Goal: Task Accomplishment & Management: Use online tool/utility

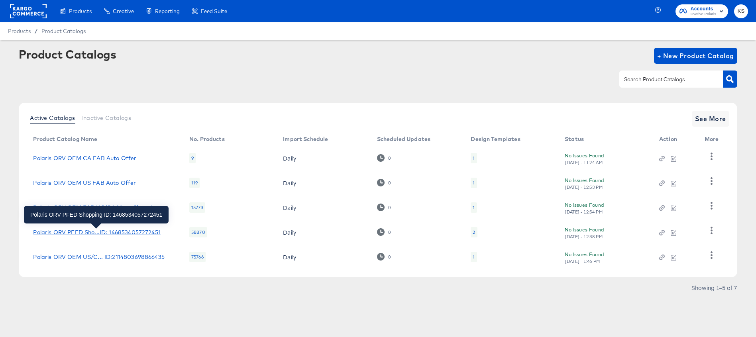
click at [93, 231] on div "Polaris ORV PFED Sho...ID: 1468534057272451" at bounding box center [96, 232] width 127 height 6
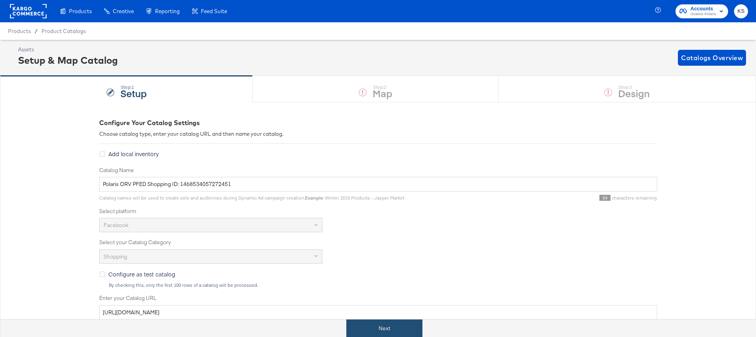
click at [385, 333] on button "Next" at bounding box center [384, 329] width 76 height 18
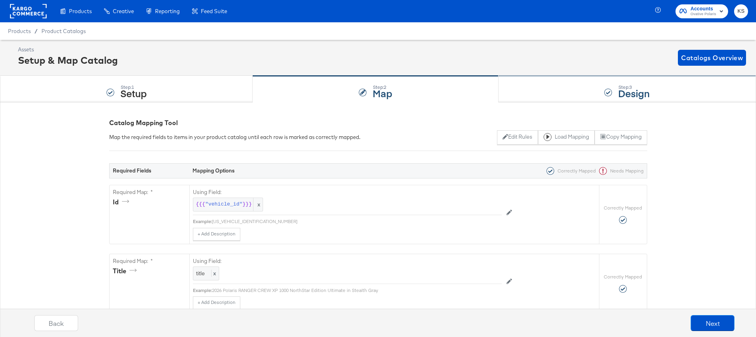
click at [540, 85] on div "Step: 3 Design" at bounding box center [626, 89] width 257 height 26
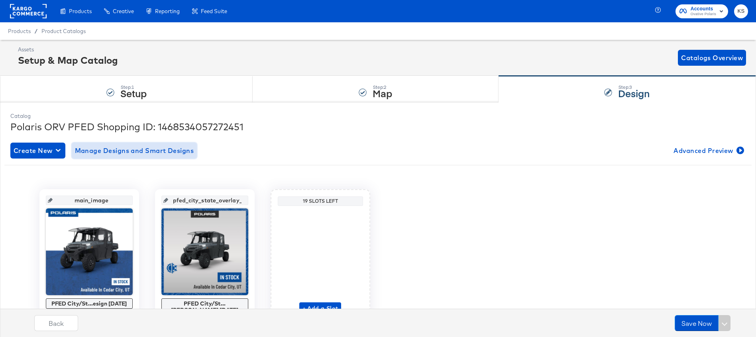
click at [145, 152] on span "Manage Designs and Smart Designs" at bounding box center [134, 150] width 119 height 11
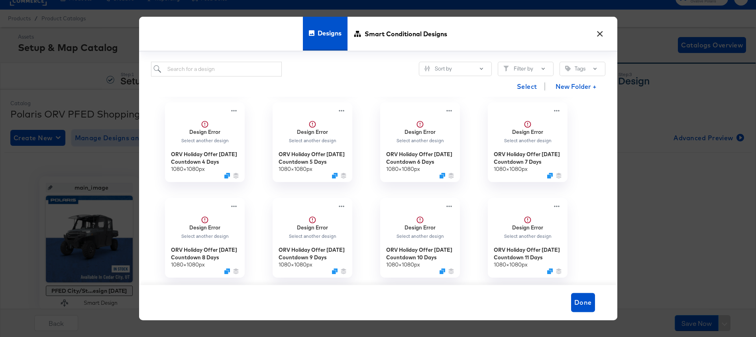
scroll to position [10, 0]
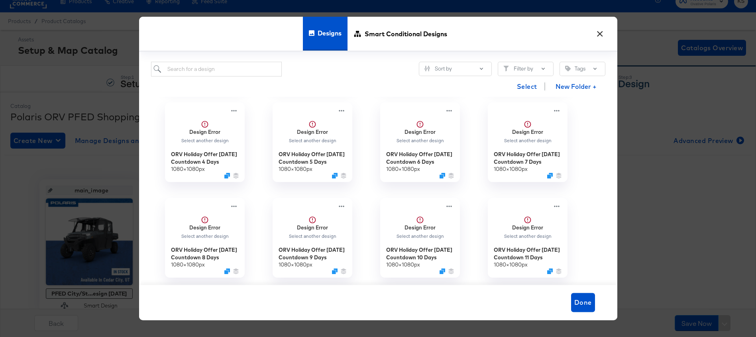
click at [604, 33] on button "×" at bounding box center [600, 32] width 14 height 14
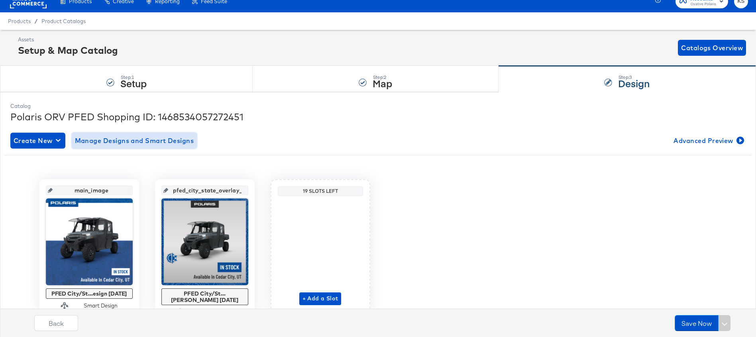
click at [144, 140] on span "Manage Designs and Smart Designs" at bounding box center [134, 140] width 119 height 11
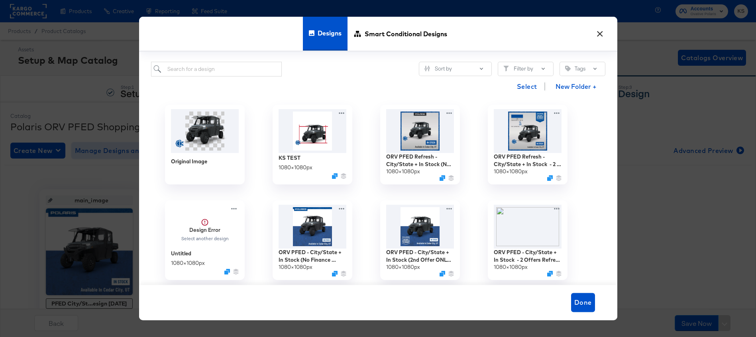
scroll to position [18, 0]
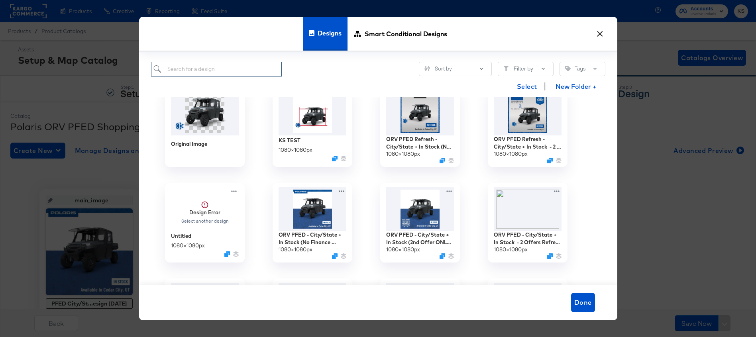
click at [254, 72] on input "search" at bounding box center [216, 69] width 131 height 15
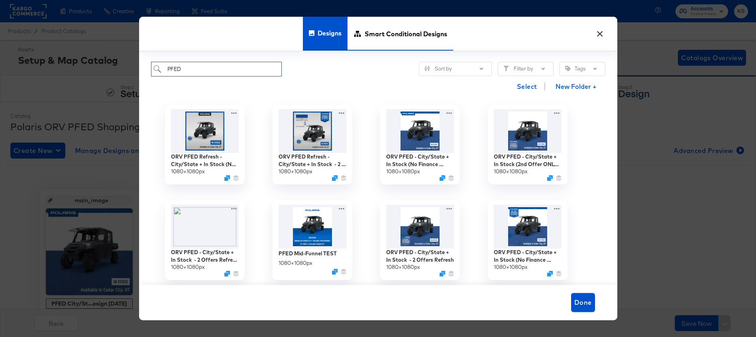
type input "PFED"
click at [392, 35] on span "Smart Conditional Designs" at bounding box center [406, 33] width 82 height 35
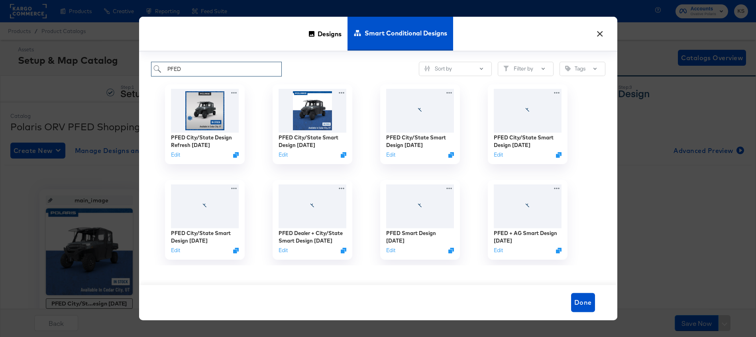
click at [197, 68] on input "PFED" at bounding box center [216, 69] width 131 height 15
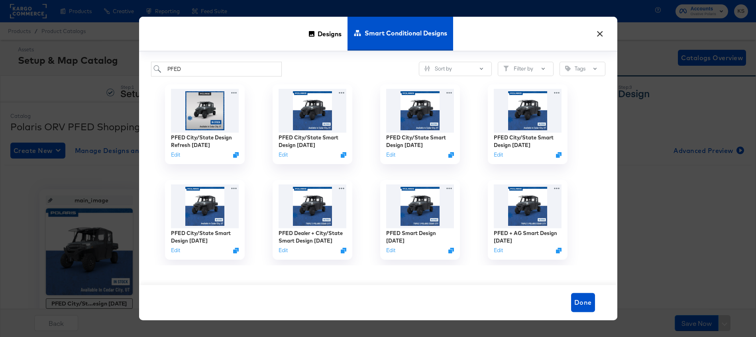
click at [599, 33] on button "×" at bounding box center [600, 32] width 14 height 14
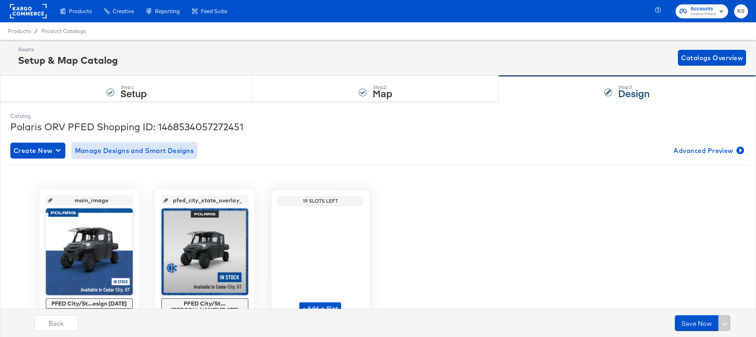
click at [127, 151] on span "Manage Designs and Smart Designs" at bounding box center [134, 150] width 119 height 11
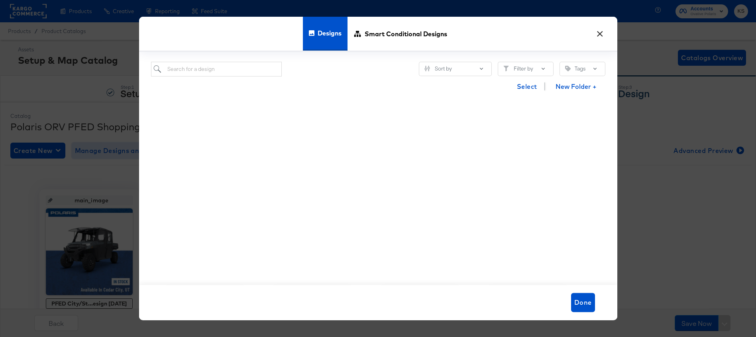
scroll to position [310, 0]
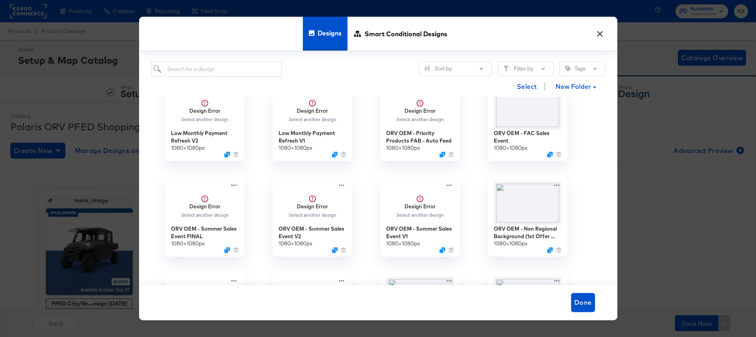
click at [596, 35] on button "×" at bounding box center [600, 32] width 14 height 14
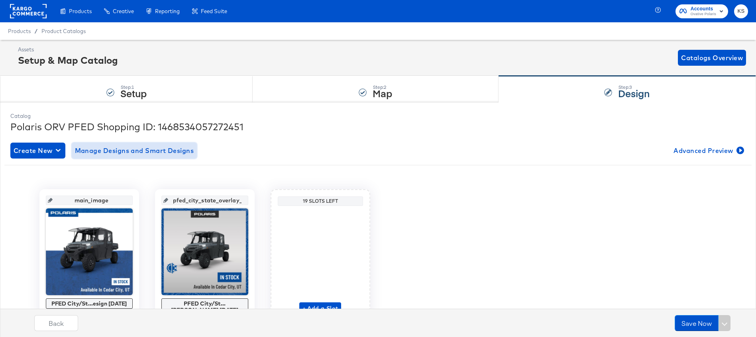
click at [143, 149] on span "Manage Designs and Smart Designs" at bounding box center [134, 150] width 119 height 11
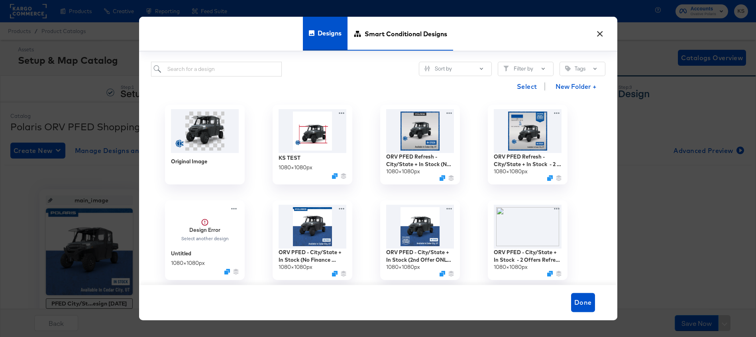
click at [400, 34] on span "Smart Conditional Designs" at bounding box center [406, 33] width 82 height 35
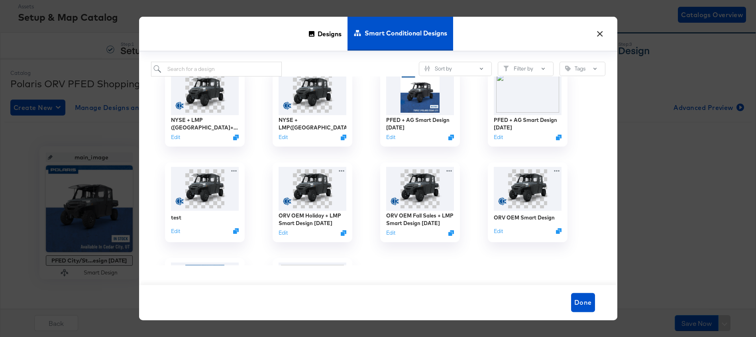
scroll to position [396, 0]
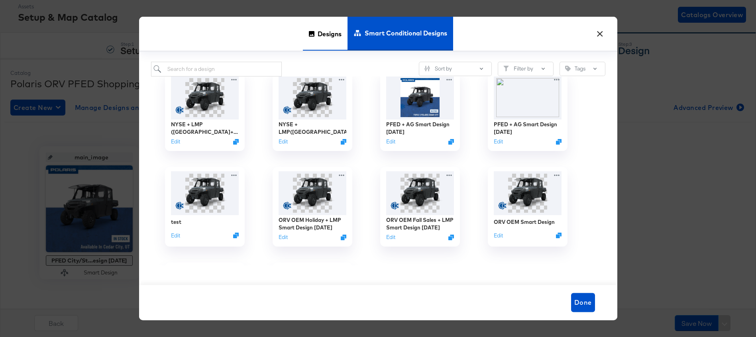
click at [322, 37] on span "Designs" at bounding box center [330, 33] width 24 height 35
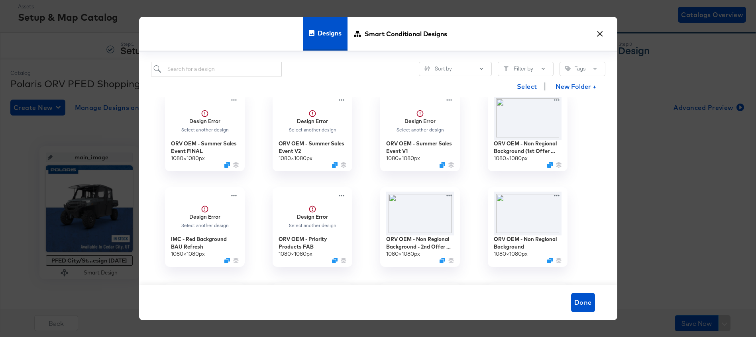
click at [600, 33] on button "×" at bounding box center [600, 32] width 14 height 14
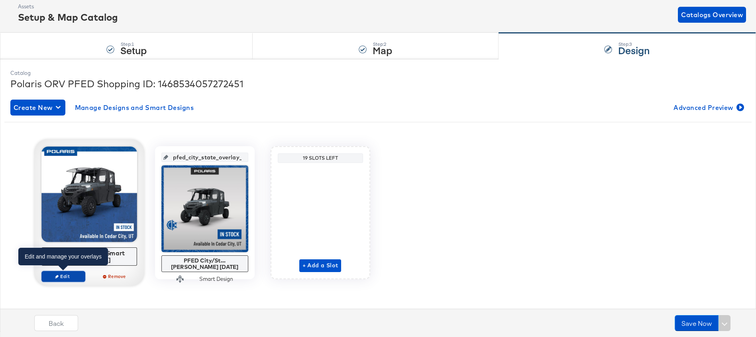
click at [69, 277] on span "Edit" at bounding box center [63, 276] width 37 height 6
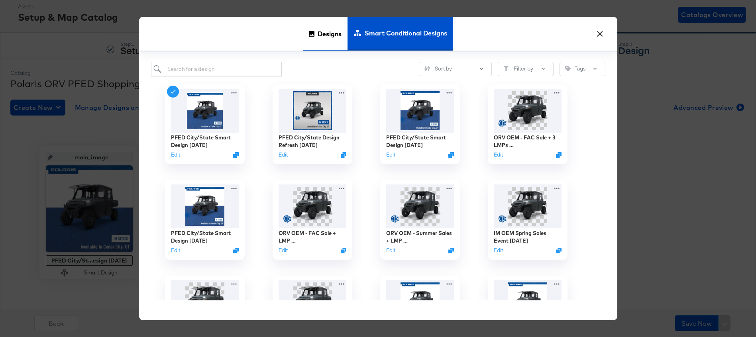
click at [328, 40] on span "Designs" at bounding box center [330, 33] width 24 height 35
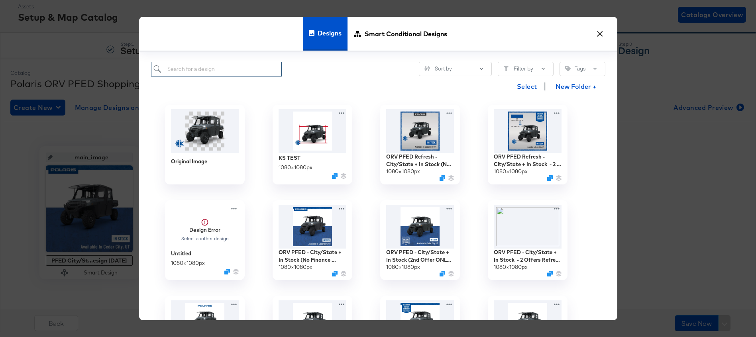
click at [199, 70] on input "search" at bounding box center [216, 69] width 131 height 15
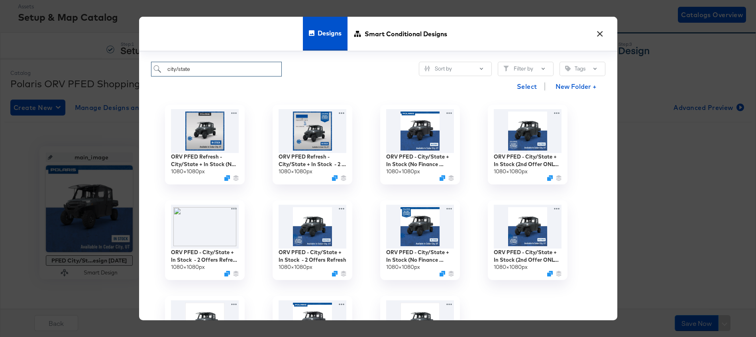
type input "city/state"
click at [236, 205] on icon at bounding box center [235, 207] width 10 height 8
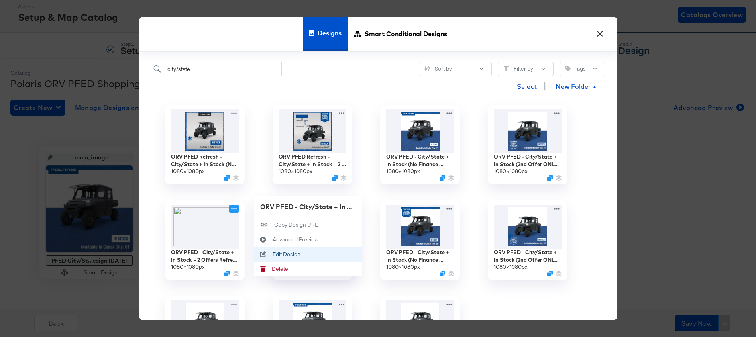
click at [272, 254] on div "Edit Design Edit Design" at bounding box center [272, 254] width 0 height 0
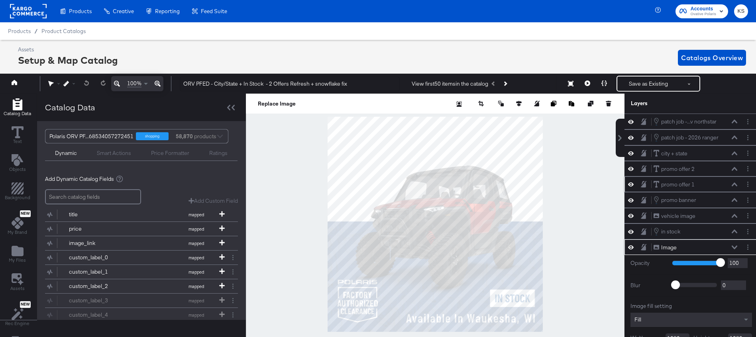
click at [736, 183] on icon at bounding box center [734, 184] width 6 height 4
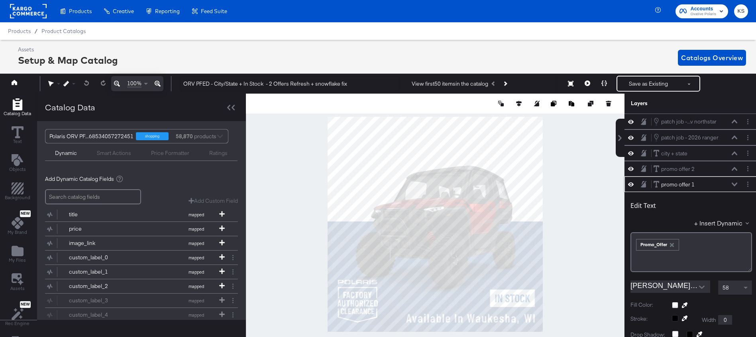
scroll to position [63, 0]
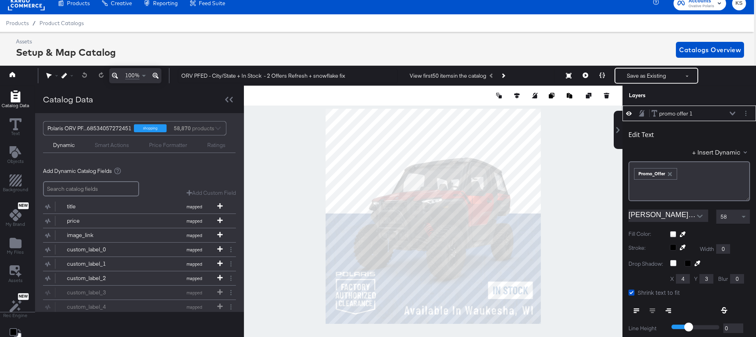
click at [733, 113] on icon at bounding box center [733, 114] width 6 height 4
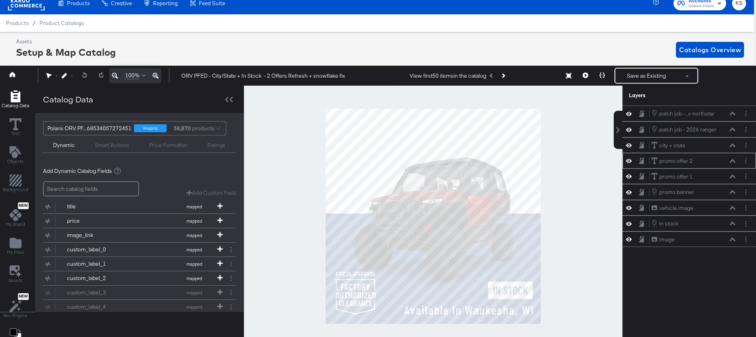
click at [733, 162] on icon at bounding box center [733, 161] width 6 height 4
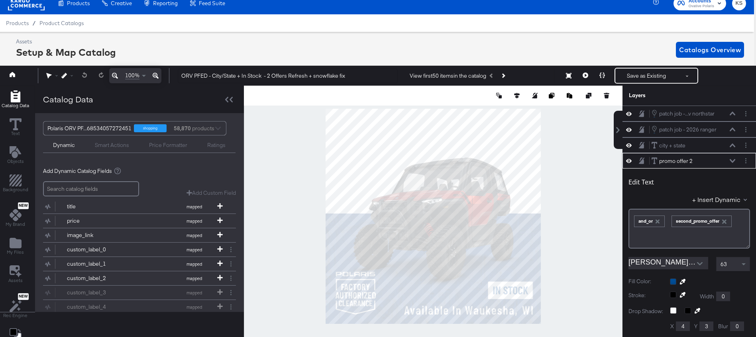
scroll to position [47, 0]
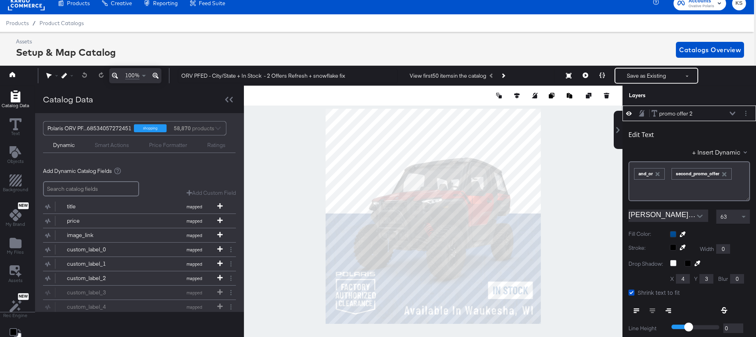
click at [730, 112] on icon at bounding box center [733, 114] width 6 height 4
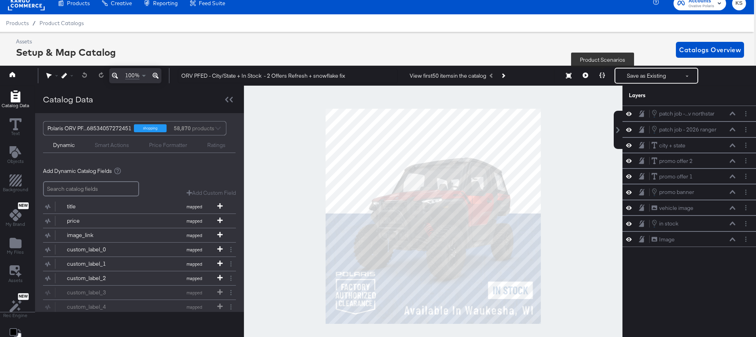
click at [602, 73] on icon at bounding box center [602, 76] width 6 height 6
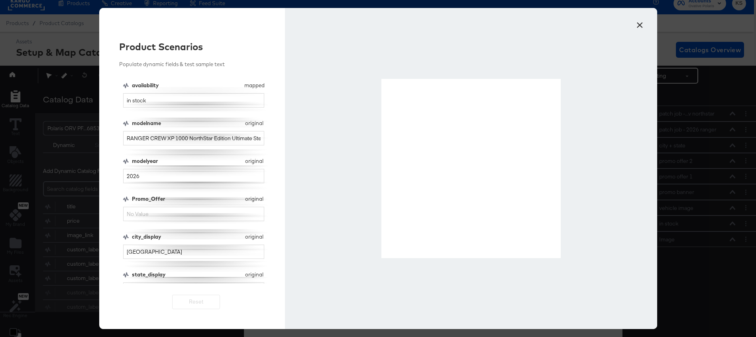
click at [641, 24] on button "×" at bounding box center [640, 23] width 14 height 14
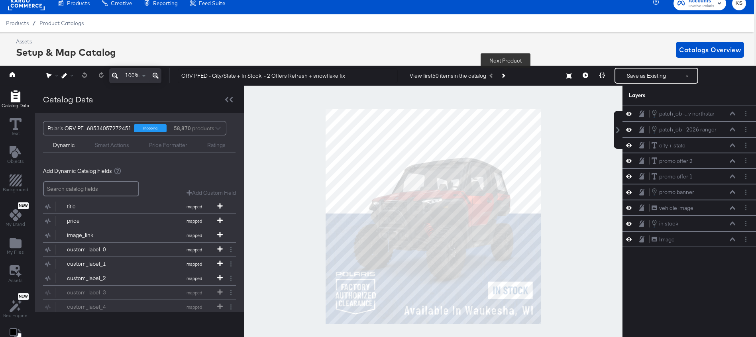
click at [508, 73] on button "Next Product" at bounding box center [502, 76] width 11 height 14
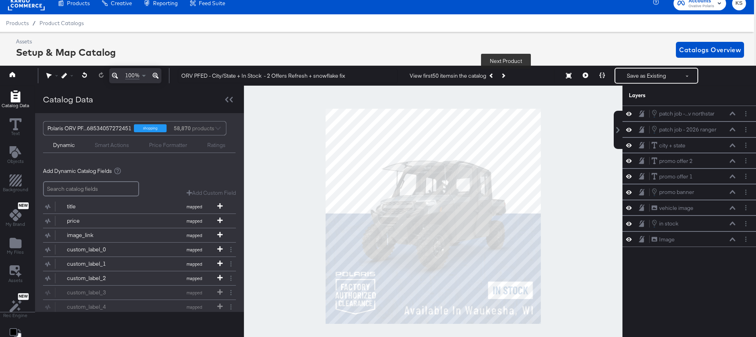
click at [508, 74] on button "Next Product" at bounding box center [502, 76] width 11 height 14
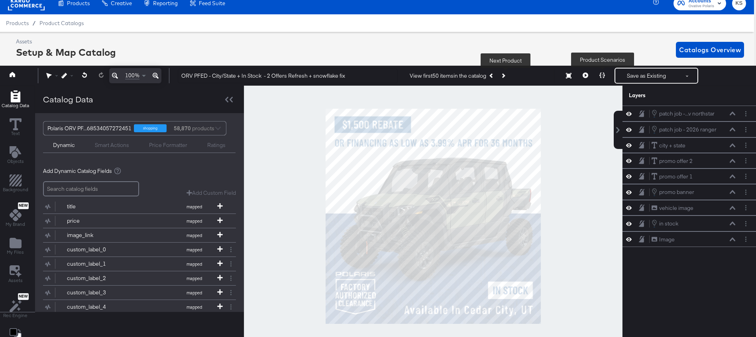
click at [602, 75] on icon at bounding box center [602, 76] width 6 height 6
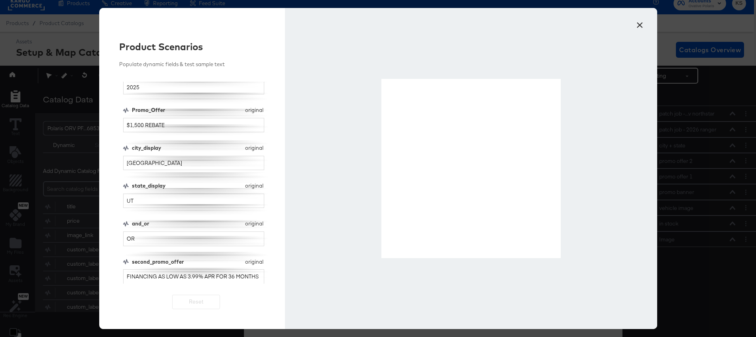
scroll to position [23, 2]
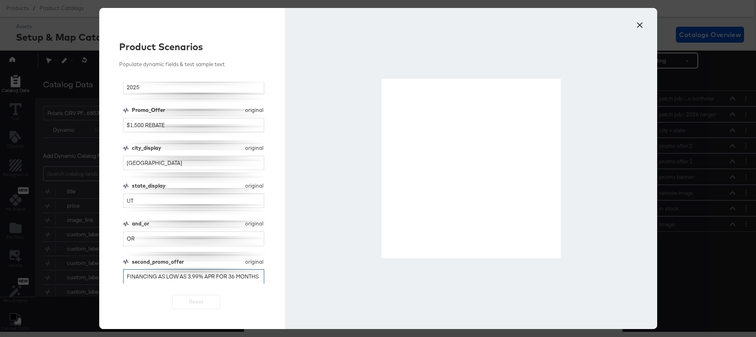
click at [155, 276] on input "FINANCING AS LOW AS 3.99% APR FOR 36 MONTHS" at bounding box center [193, 276] width 141 height 15
click at [196, 305] on button "Reset" at bounding box center [196, 302] width 48 height 14
type input "FINANCING AS LOW AS 3.99% APR FOR 36 MONTHS"
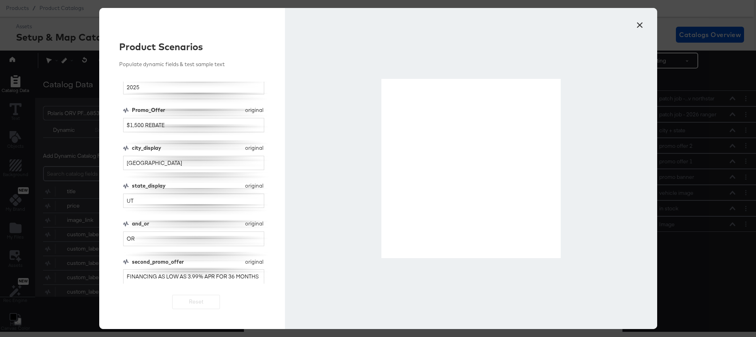
click at [635, 26] on button "×" at bounding box center [640, 23] width 14 height 14
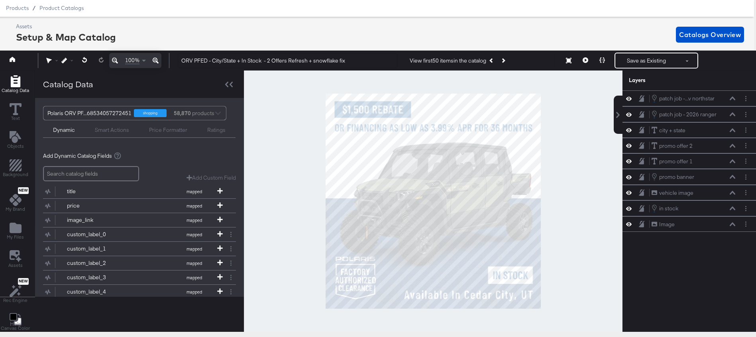
scroll to position [0, 2]
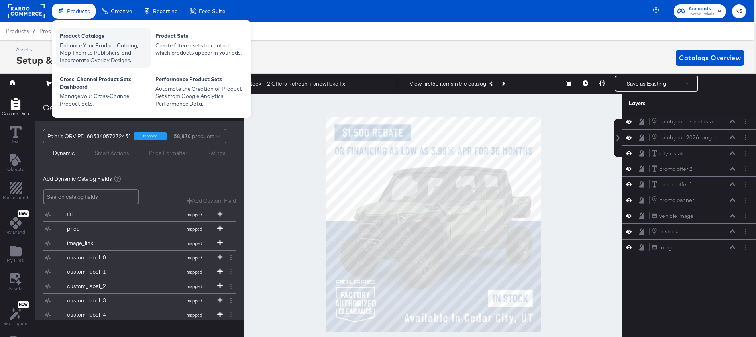
click at [66, 45] on div "Enhance Your Product Catalog, Map Them to Publishers, and Incorporate Overlay D…" at bounding box center [104, 53] width 88 height 22
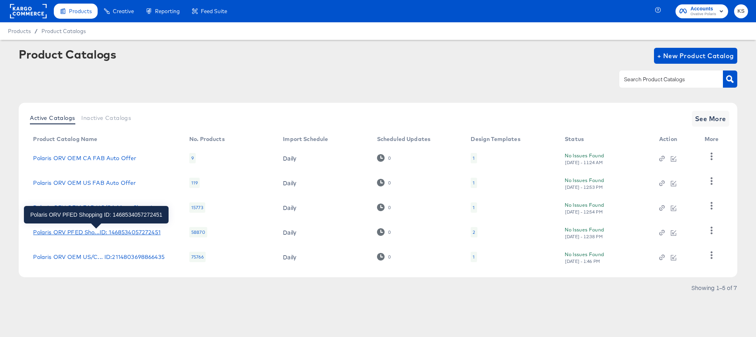
click at [81, 235] on div "Polaris ORV PFED Sho...ID: 1468534057272451" at bounding box center [96, 232] width 127 height 6
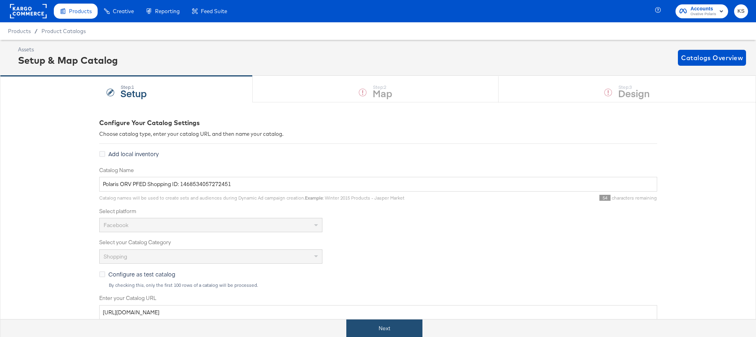
click at [391, 325] on button "Next" at bounding box center [384, 329] width 76 height 18
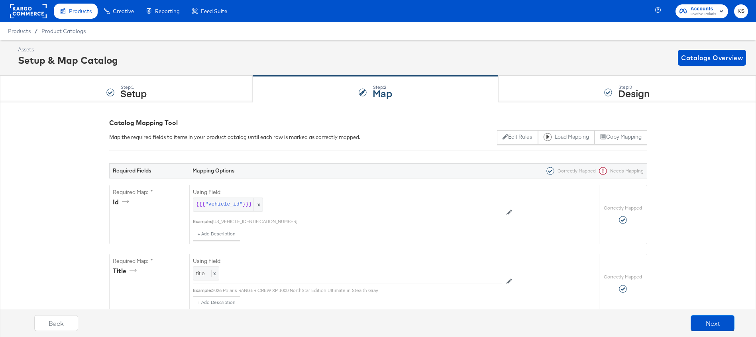
click at [521, 96] on div "Step: 3 Design" at bounding box center [626, 89] width 257 height 26
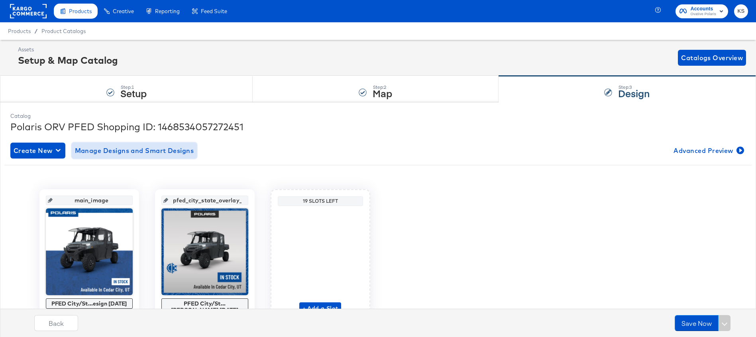
click at [139, 153] on span "Manage Designs and Smart Designs" at bounding box center [134, 150] width 119 height 11
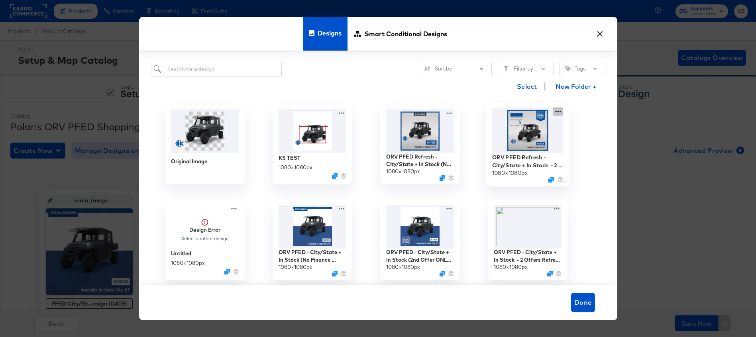
click at [558, 112] on div "ORV PFED Refresh - City/State + In Stock - 2 Offers Refresh 1080 × 1080 px" at bounding box center [528, 145] width 108 height 96
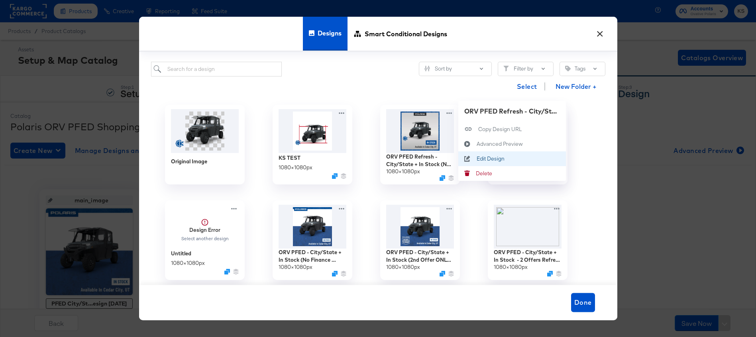
click at [476, 160] on div "Edit Design Edit Design" at bounding box center [467, 158] width 18 height 15
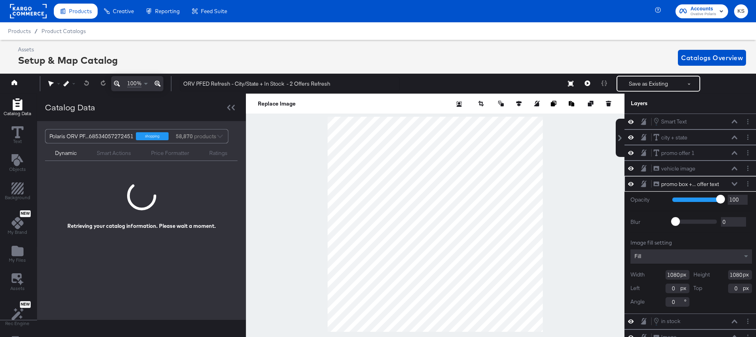
scroll to position [0, 2]
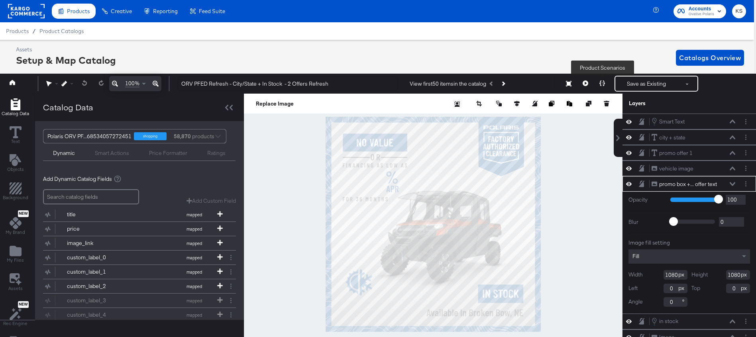
click at [604, 81] on icon at bounding box center [602, 83] width 6 height 6
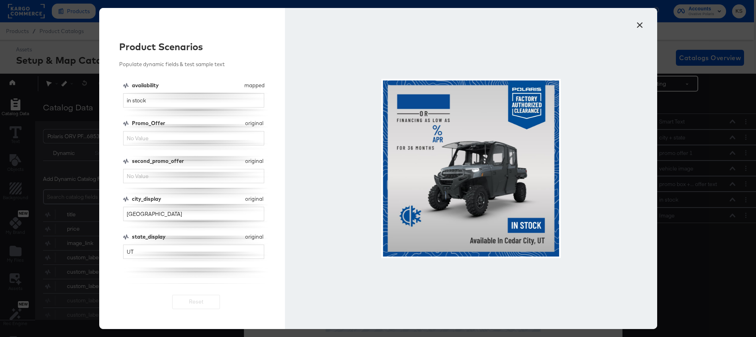
click at [640, 25] on button "×" at bounding box center [640, 23] width 14 height 14
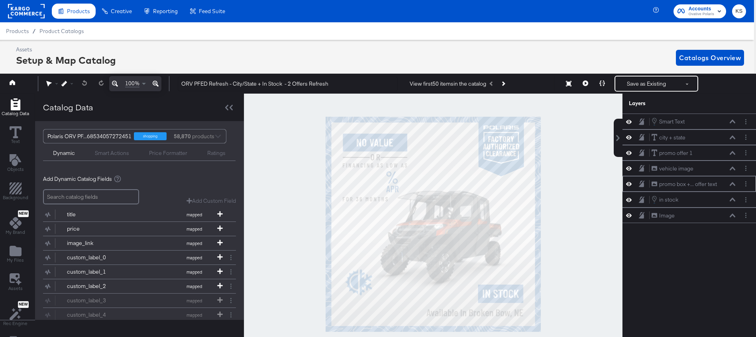
click at [629, 184] on icon at bounding box center [629, 183] width 6 height 7
click at [629, 184] on icon at bounding box center [629, 184] width 6 height 5
click at [508, 85] on button "Next Product" at bounding box center [502, 83] width 11 height 14
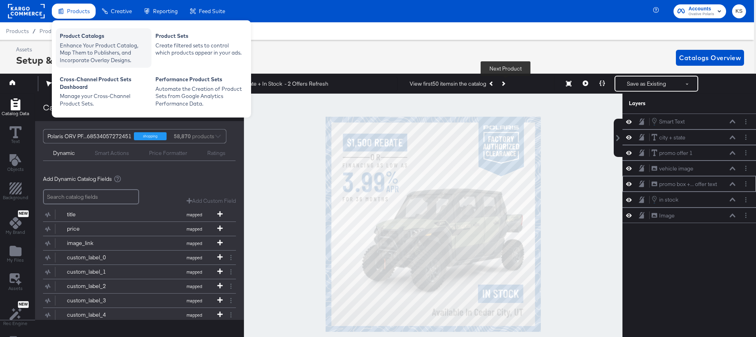
click at [86, 45] on div "Enhance Your Product Catalog, Map Them to Publishers, and Incorporate Overlay D…" at bounding box center [104, 53] width 88 height 22
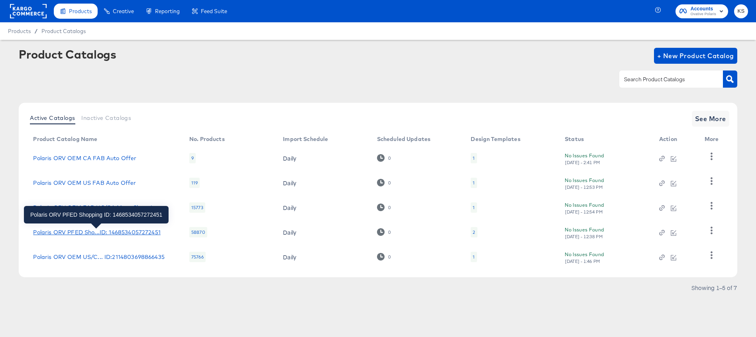
click at [108, 230] on div "Polaris ORV PFED Sho...ID: 1468534057272451" at bounding box center [96, 232] width 127 height 6
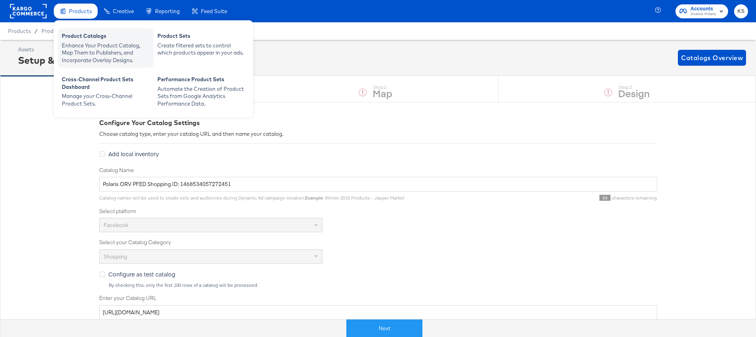
click at [79, 41] on div "Product Catalogs" at bounding box center [106, 37] width 88 height 10
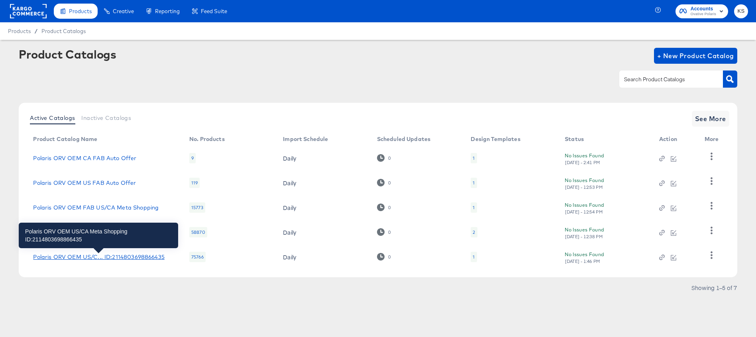
click at [79, 258] on div "Polaris ORV OEM US/C... ID:2114803698866435" at bounding box center [98, 257] width 131 height 6
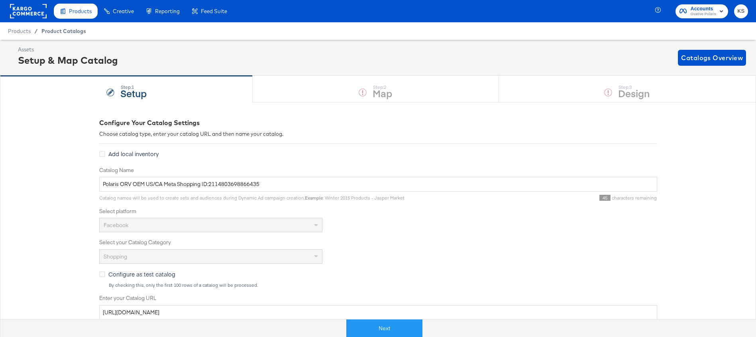
click at [69, 29] on span "Product Catalogs" at bounding box center [63, 31] width 45 height 6
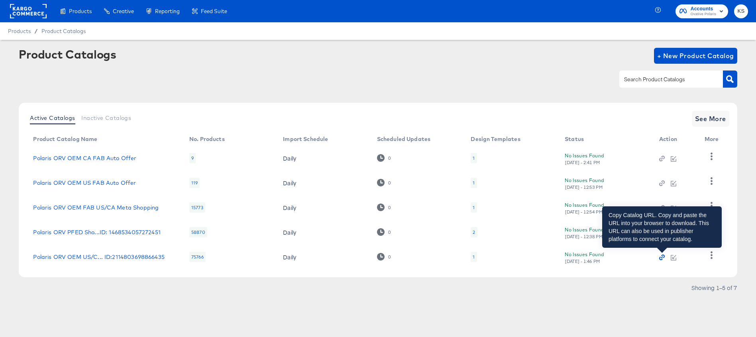
click at [661, 258] on icon "button" at bounding box center [662, 258] width 6 height 6
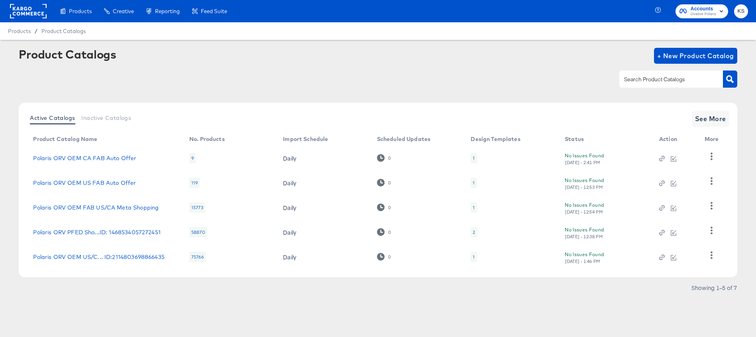
click at [174, 71] on div at bounding box center [378, 79] width 718 height 18
